Goal: Task Accomplishment & Management: Manage account settings

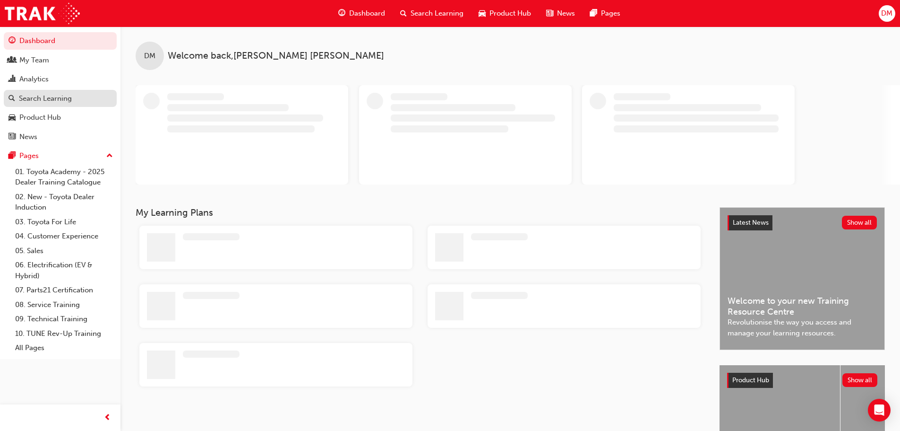
click at [61, 102] on div "Search Learning" at bounding box center [45, 98] width 53 height 11
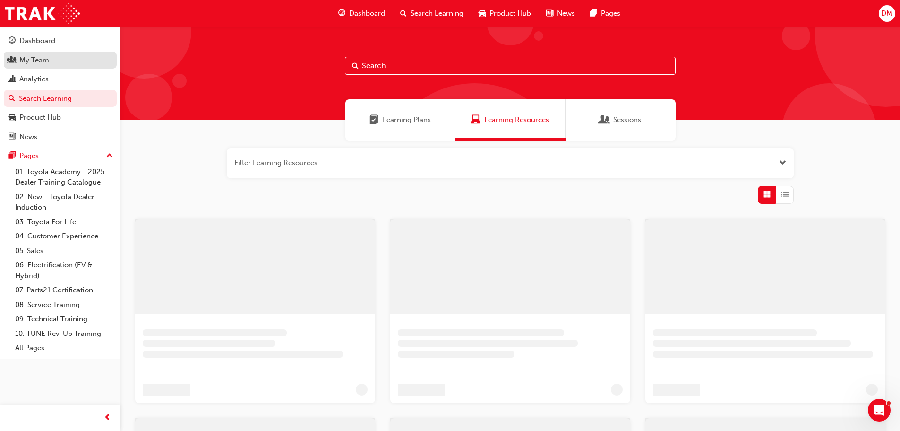
click at [60, 61] on div "My Team" at bounding box center [61, 60] width 104 height 12
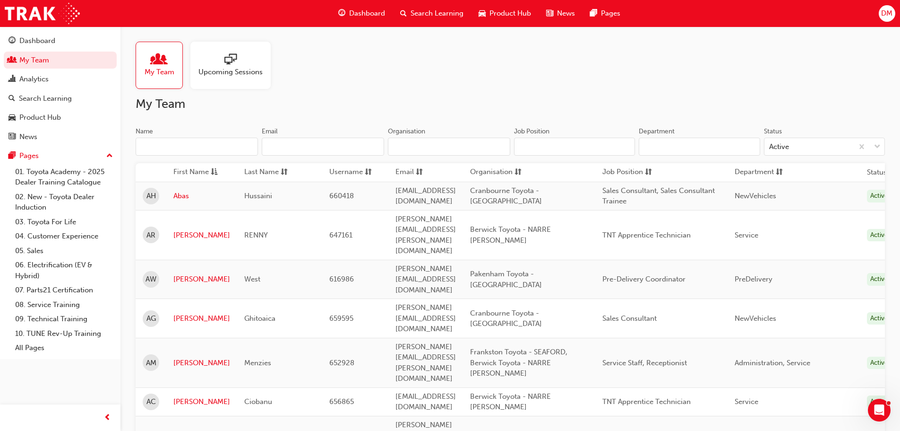
click at [173, 144] on input "Name" at bounding box center [197, 147] width 122 height 18
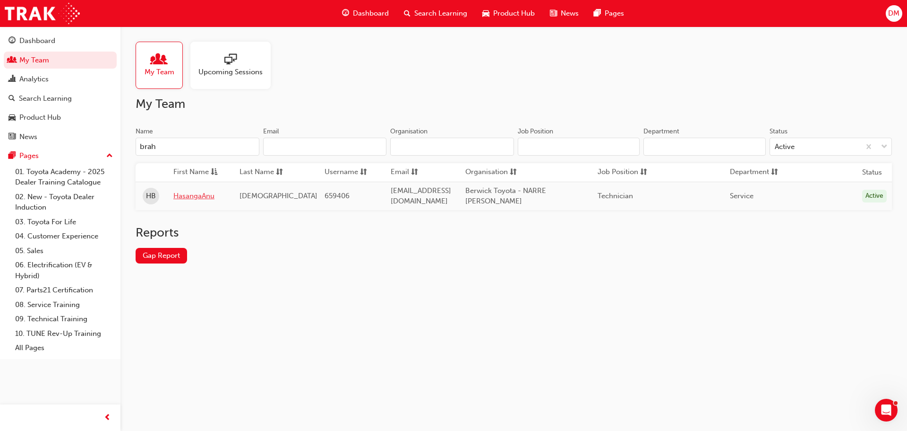
type input "brah"
click at [187, 196] on link "HasangaAnu" at bounding box center [199, 195] width 52 height 11
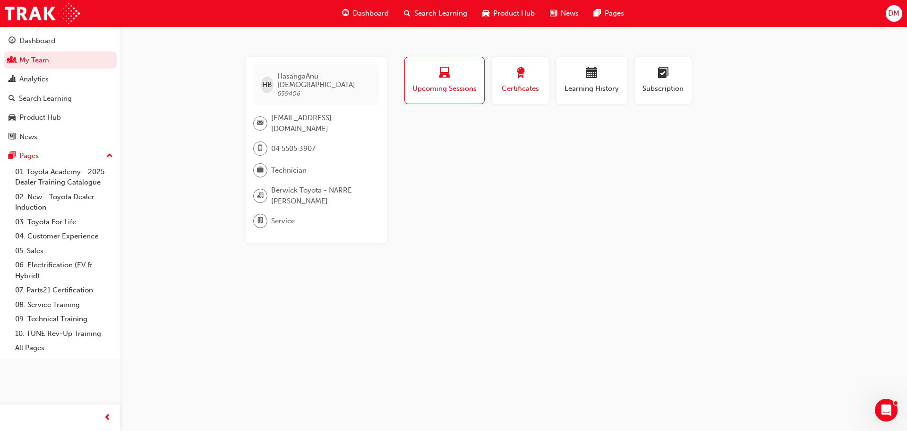
click at [518, 88] on span "Certificates" at bounding box center [521, 88] width 43 height 11
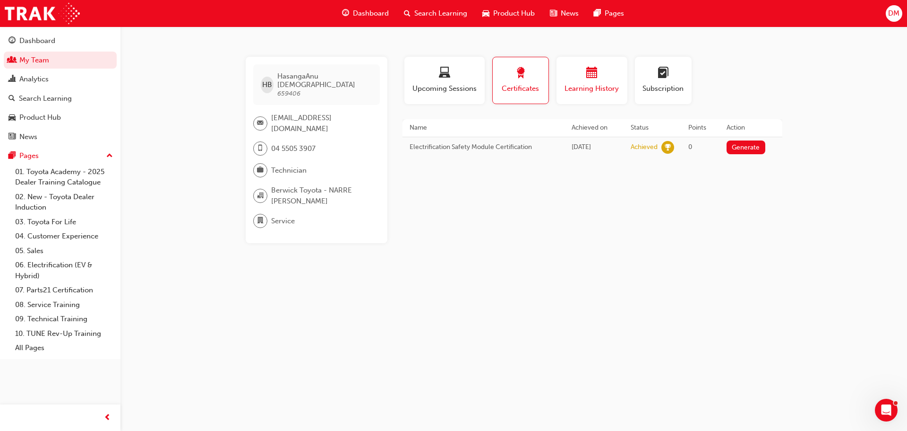
click at [578, 87] on span "Learning History" at bounding box center [592, 88] width 57 height 11
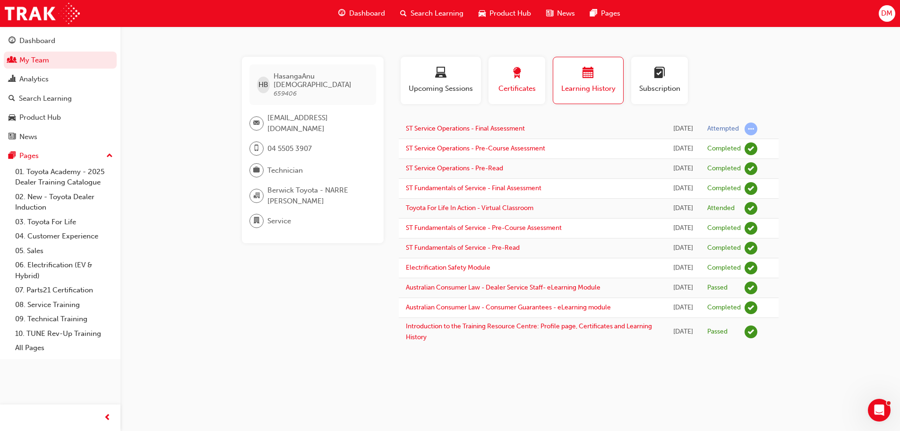
click at [508, 87] on span "Certificates" at bounding box center [517, 88] width 43 height 11
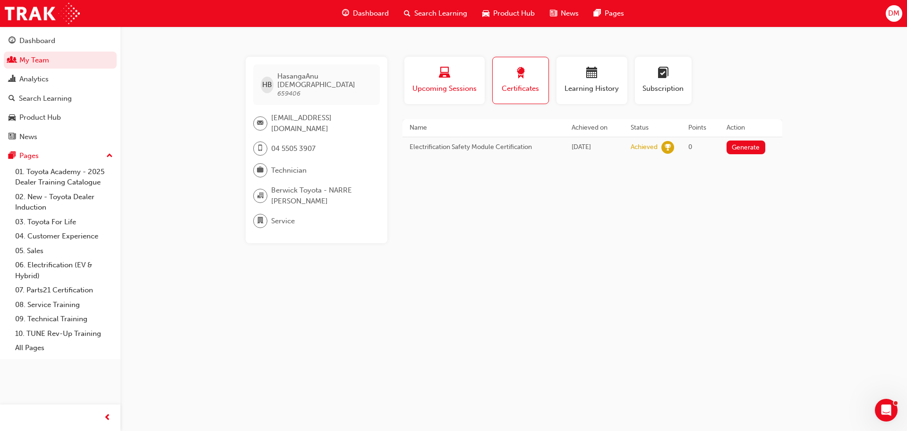
click at [453, 90] on span "Upcoming Sessions" at bounding box center [445, 88] width 66 height 11
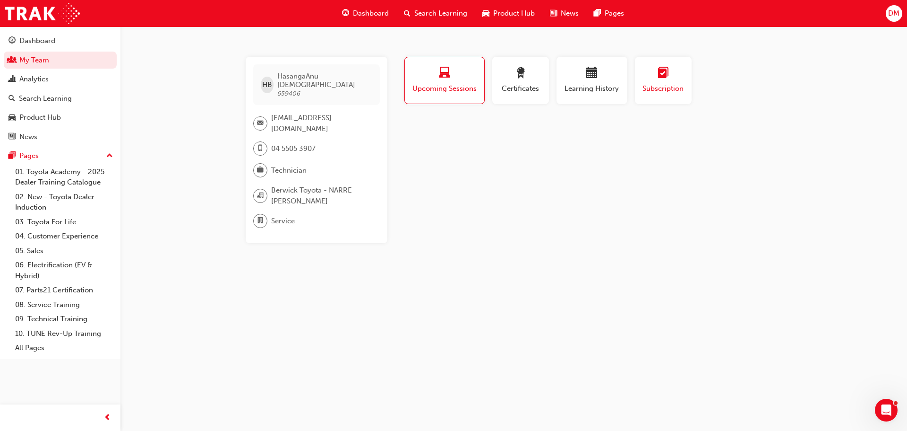
click at [665, 92] on span "Subscription" at bounding box center [663, 88] width 43 height 11
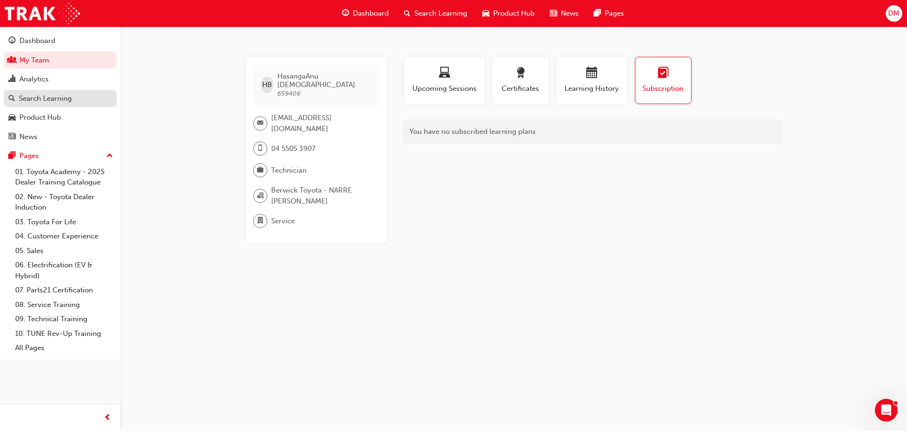
drag, startPoint x: 55, startPoint y: 98, endPoint x: 78, endPoint y: 97, distance: 23.2
click at [55, 98] on div "Search Learning" at bounding box center [45, 98] width 53 height 11
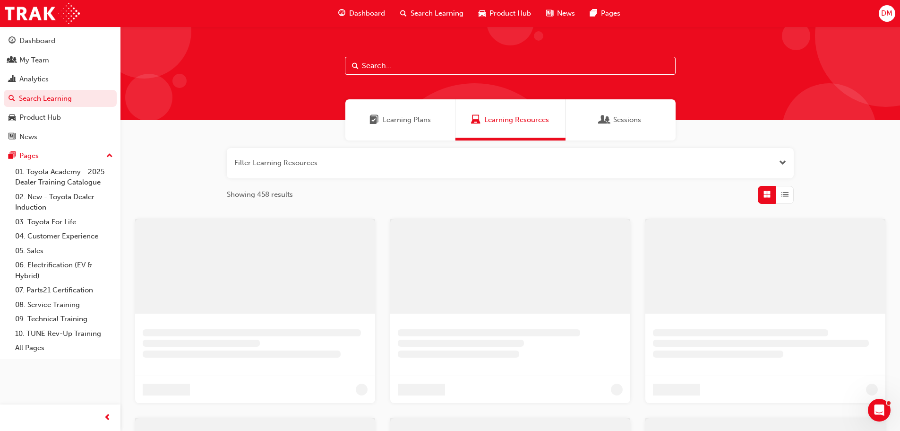
click at [363, 69] on input "text" at bounding box center [510, 66] width 331 height 18
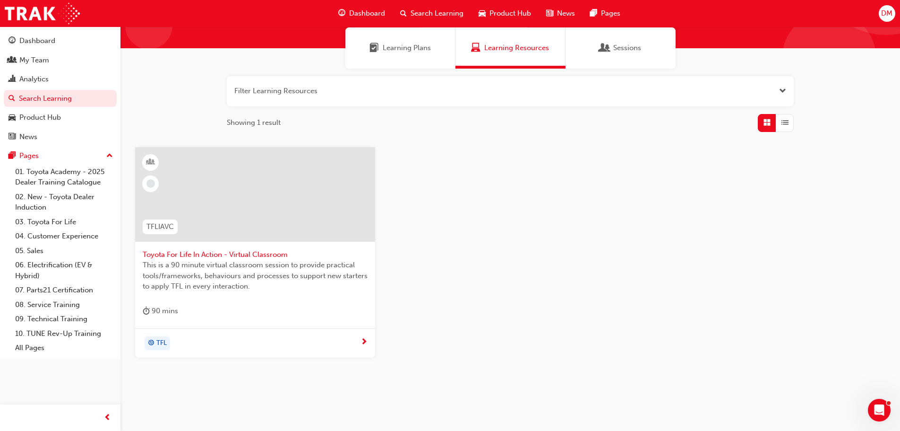
scroll to position [90, 0]
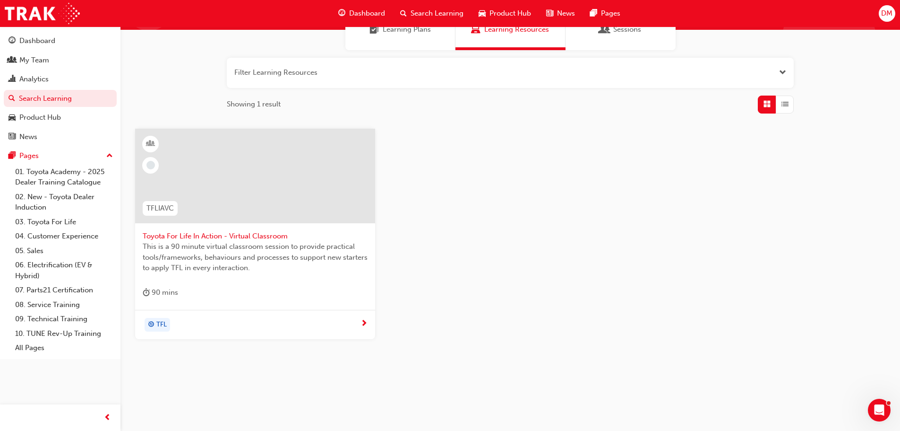
type input "tfliavc"
click at [164, 323] on span "TFL" at bounding box center [161, 324] width 10 height 11
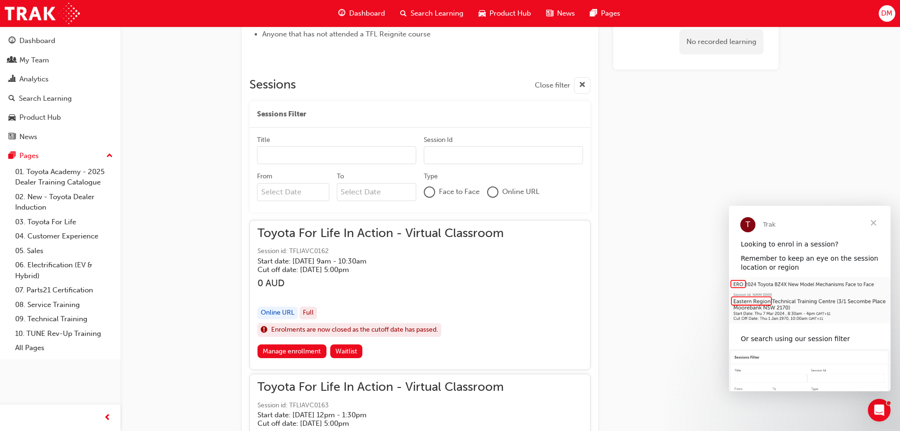
scroll to position [520, 0]
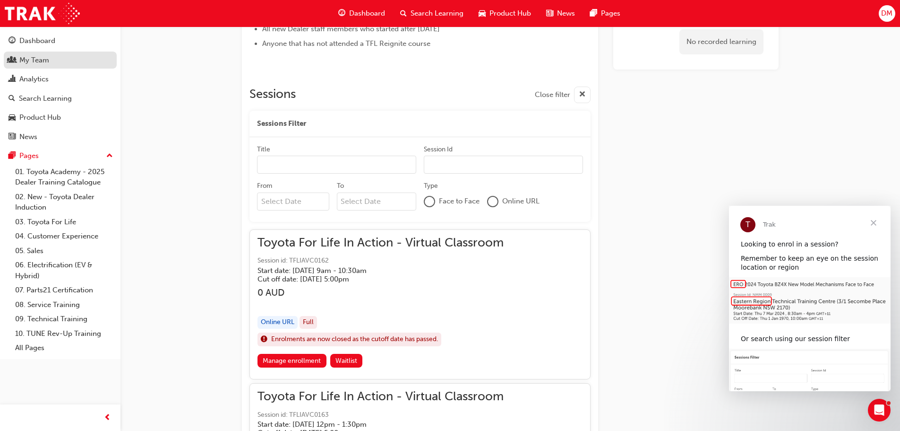
click at [54, 58] on div "My Team" at bounding box center [61, 60] width 104 height 12
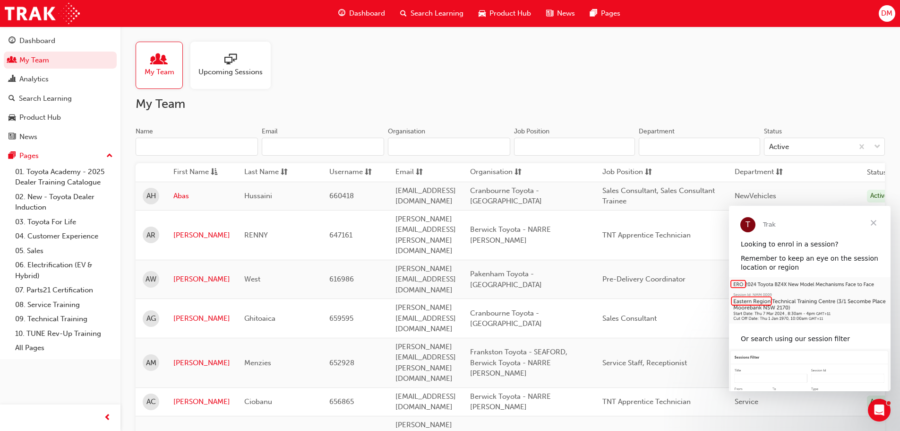
click at [157, 147] on input "Name" at bounding box center [197, 147] width 122 height 18
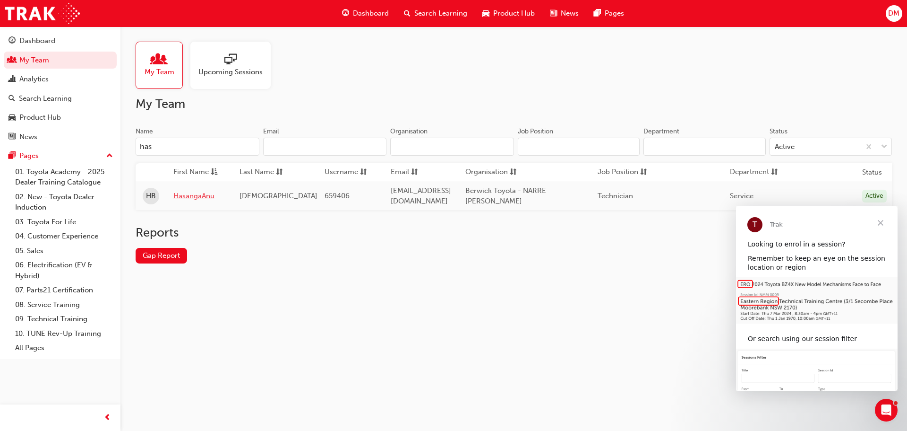
type input "has"
click at [191, 194] on link "HasangaAnu" at bounding box center [199, 195] width 52 height 11
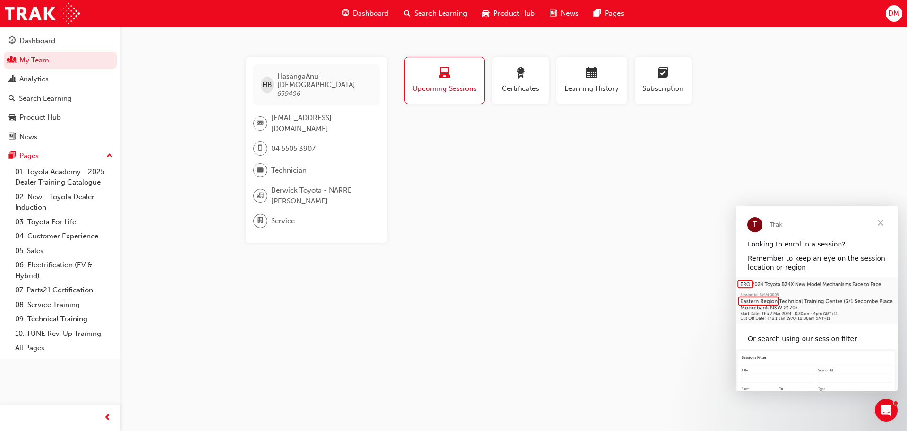
click at [423, 91] on span "Upcoming Sessions" at bounding box center [444, 88] width 65 height 11
click at [529, 93] on span "Certificates" at bounding box center [521, 88] width 43 height 11
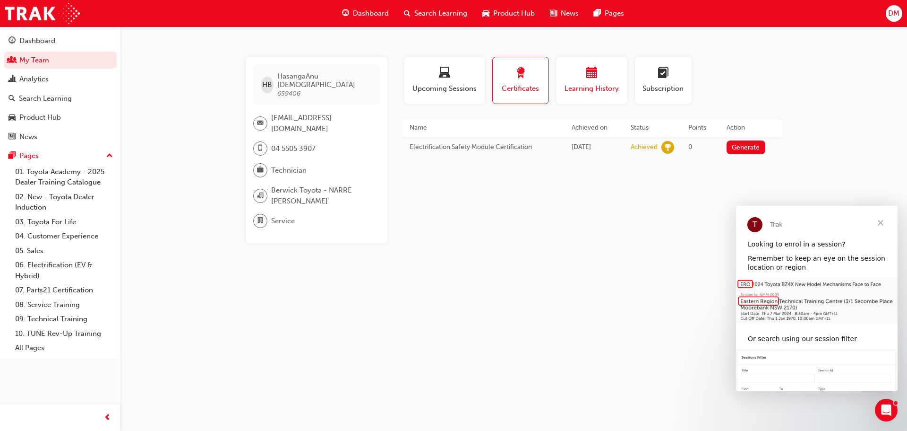
click at [586, 89] on span "Learning History" at bounding box center [592, 88] width 57 height 11
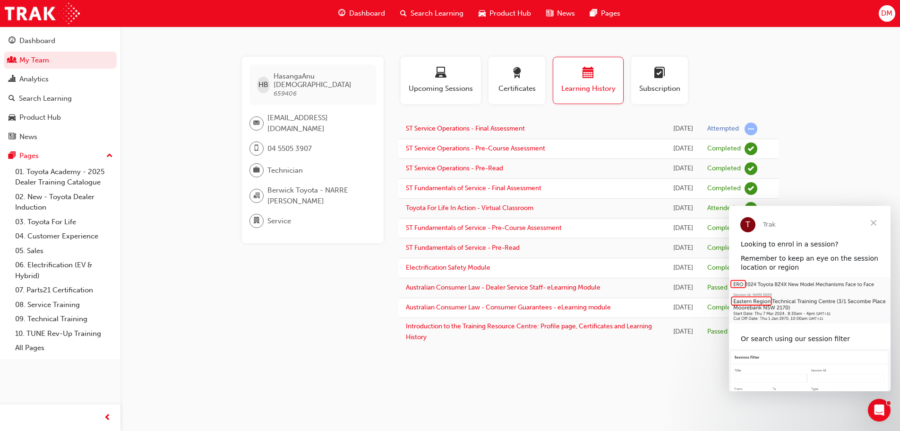
click at [874, 223] on span "Close" at bounding box center [874, 223] width 34 height 34
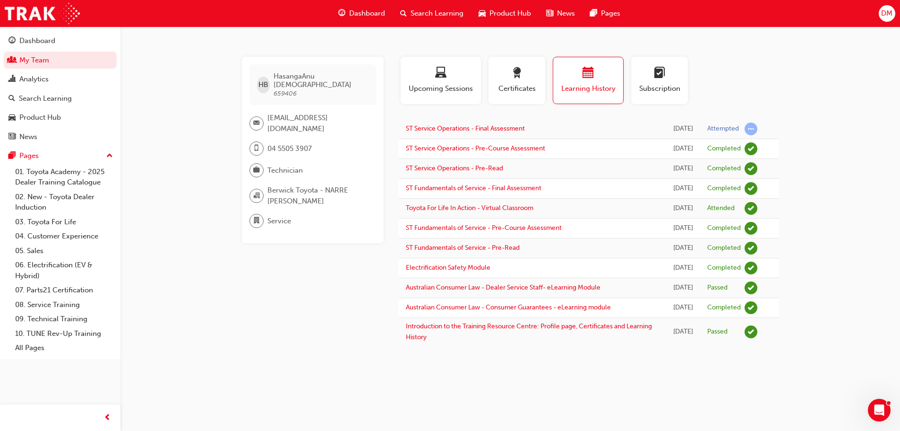
scroll to position [24, 0]
click at [462, 83] on span "Upcoming Sessions" at bounding box center [441, 88] width 66 height 11
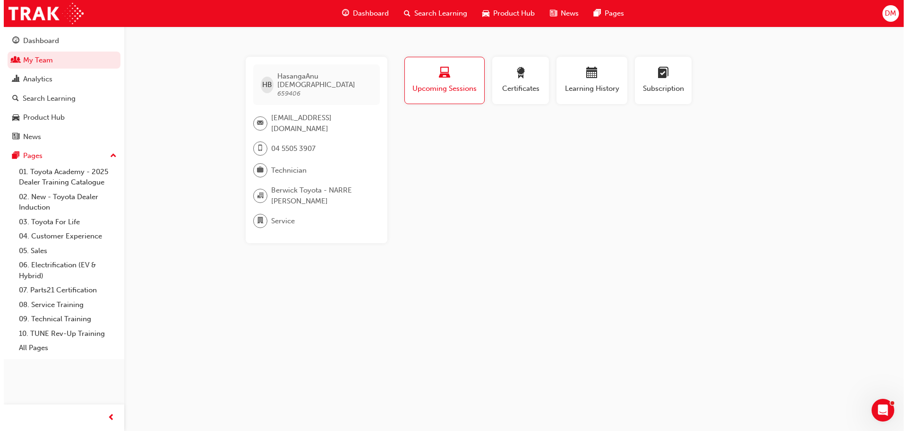
scroll to position [0, 0]
click at [666, 85] on span "Subscription" at bounding box center [663, 88] width 43 height 11
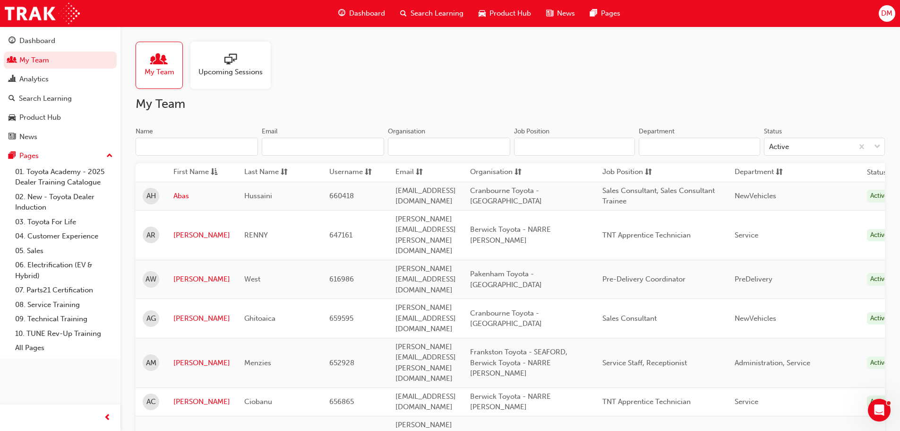
click at [185, 149] on input "Name" at bounding box center [197, 147] width 122 height 18
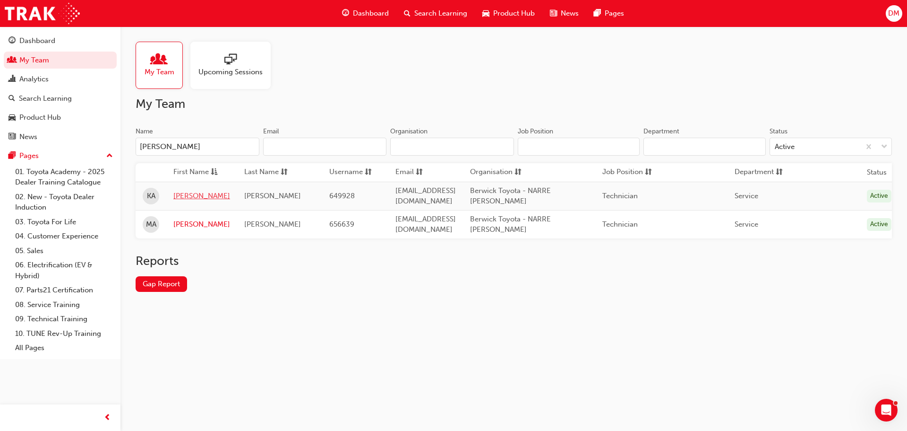
type input "[PERSON_NAME]"
click at [183, 190] on link "[PERSON_NAME]" at bounding box center [201, 195] width 57 height 11
